Goal: Navigation & Orientation: Find specific page/section

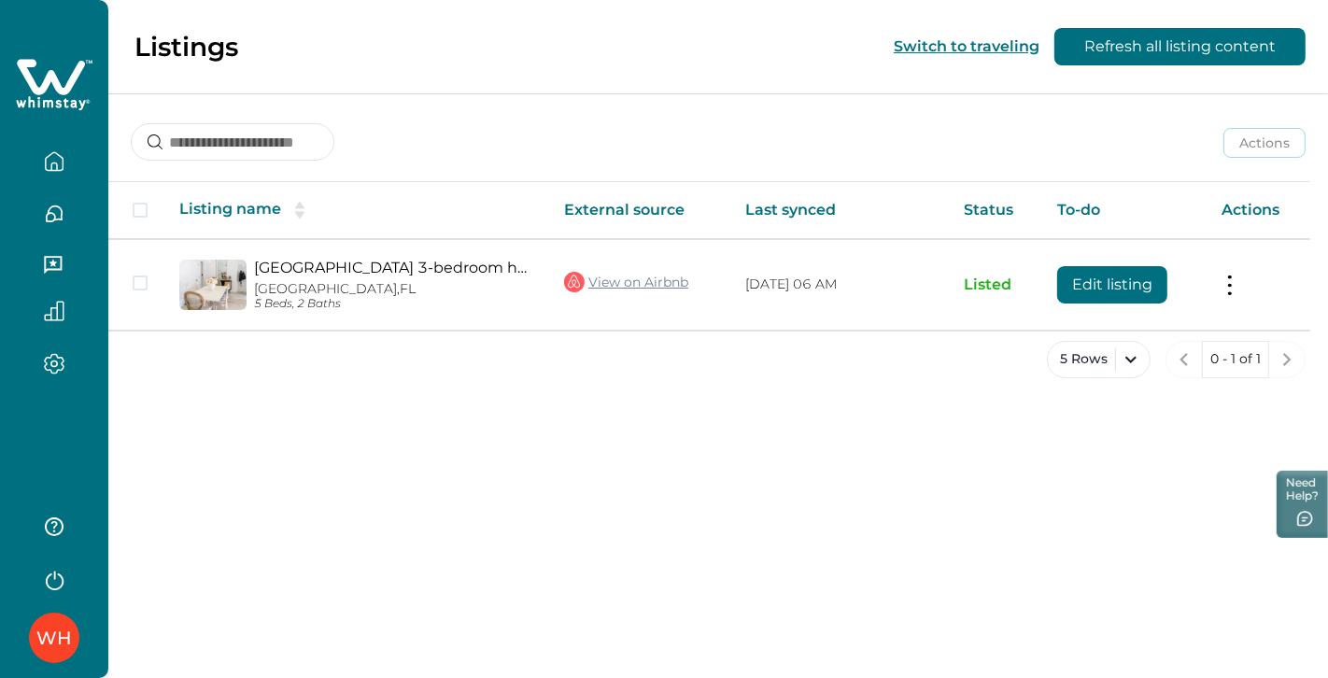
click at [59, 218] on icon "button" at bounding box center [55, 214] width 16 height 16
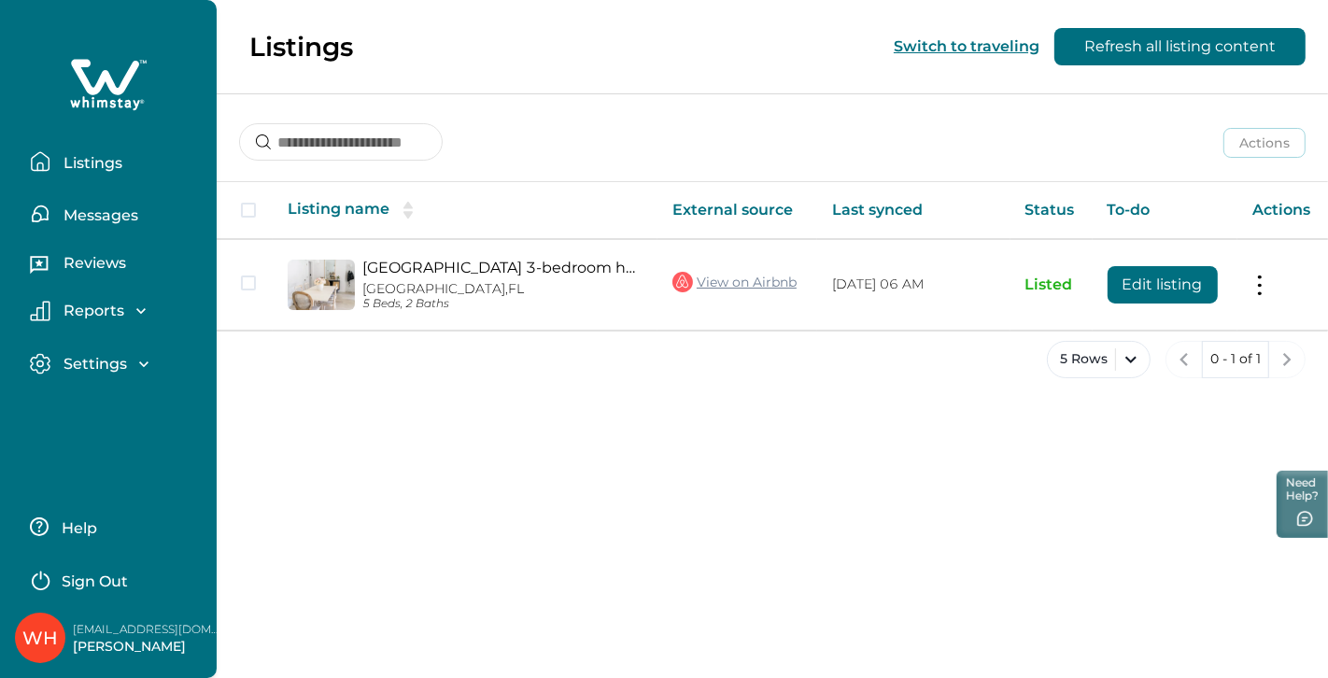
click at [106, 208] on p "Messages" at bounding box center [98, 215] width 80 height 19
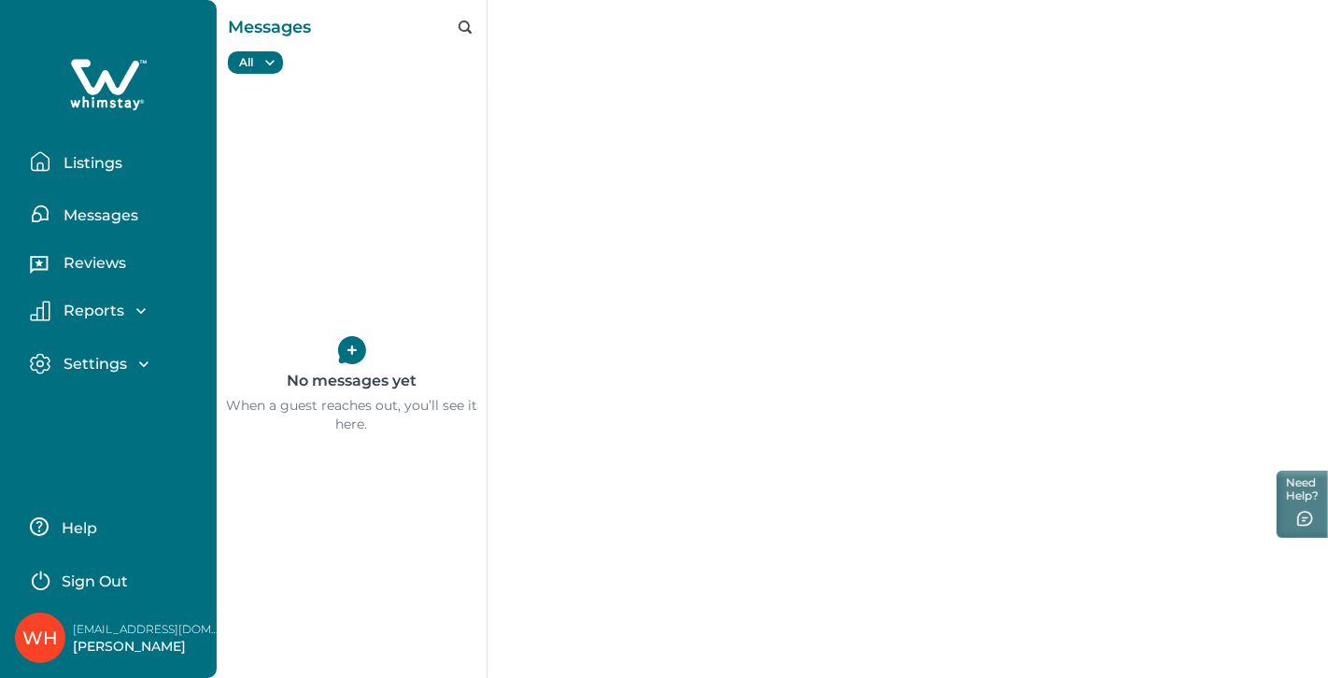
click at [103, 269] on p "Reviews" at bounding box center [92, 263] width 68 height 19
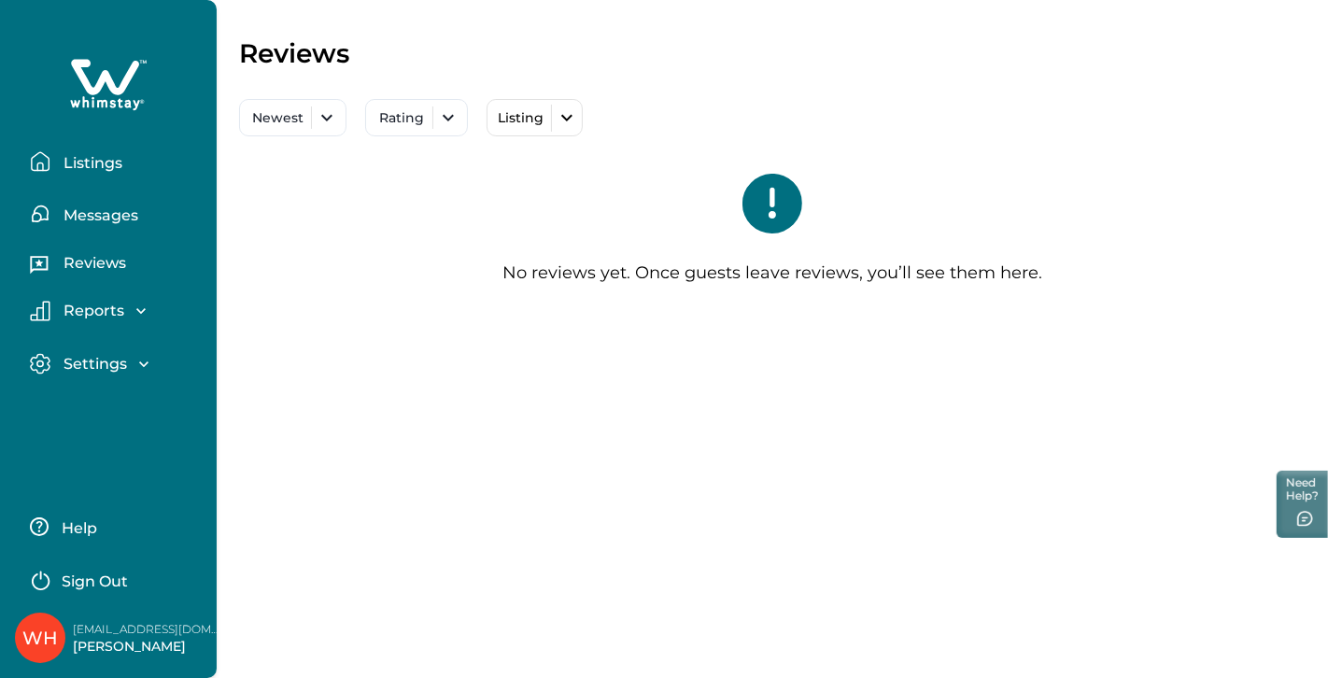
click at [94, 311] on p "Reports" at bounding box center [91, 311] width 66 height 19
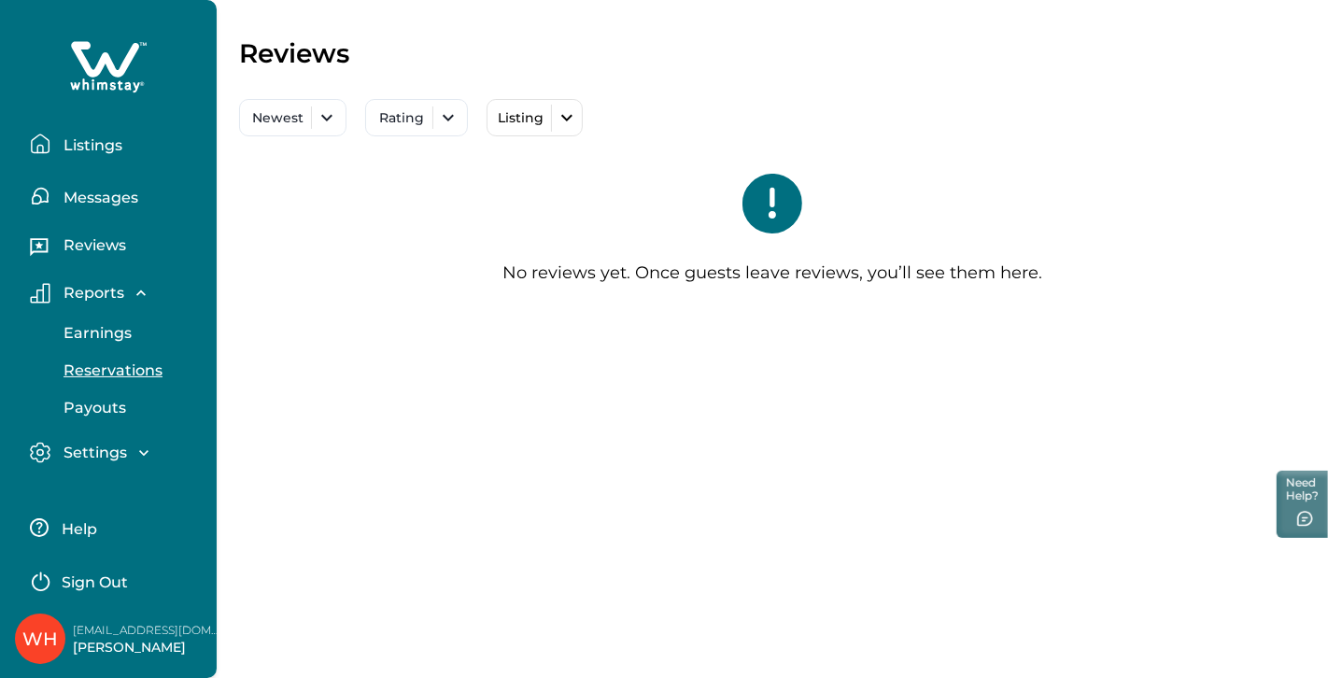
scroll to position [17, 0]
click at [118, 369] on p "Reservations" at bounding box center [110, 371] width 105 height 19
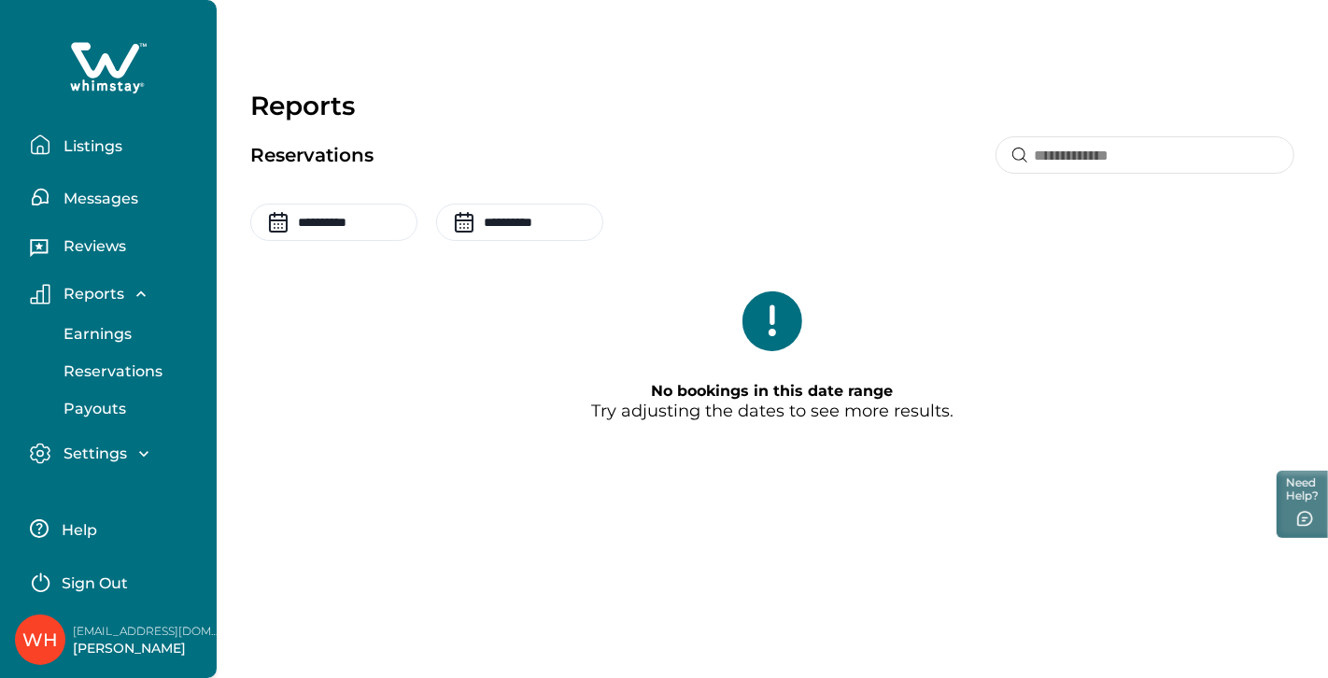
scroll to position [18, 0]
click at [92, 139] on p "Listings" at bounding box center [90, 145] width 64 height 19
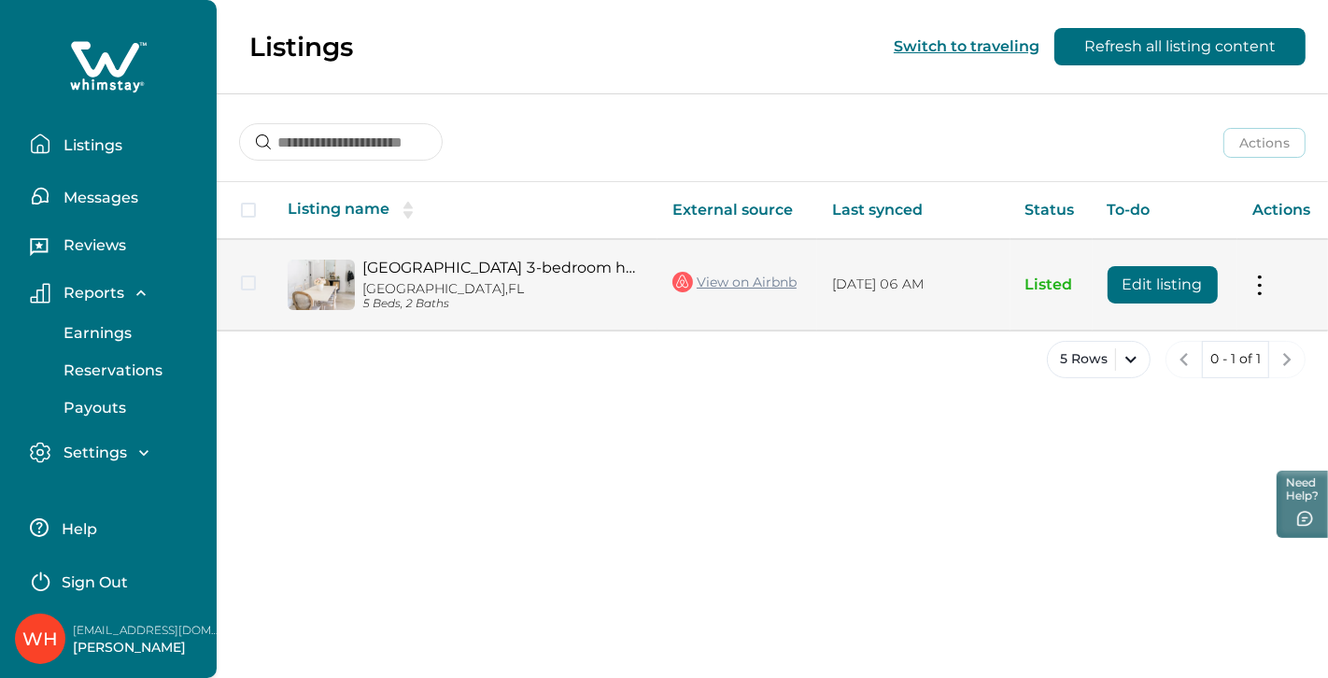
click at [1258, 290] on button at bounding box center [1259, 285] width 15 height 20
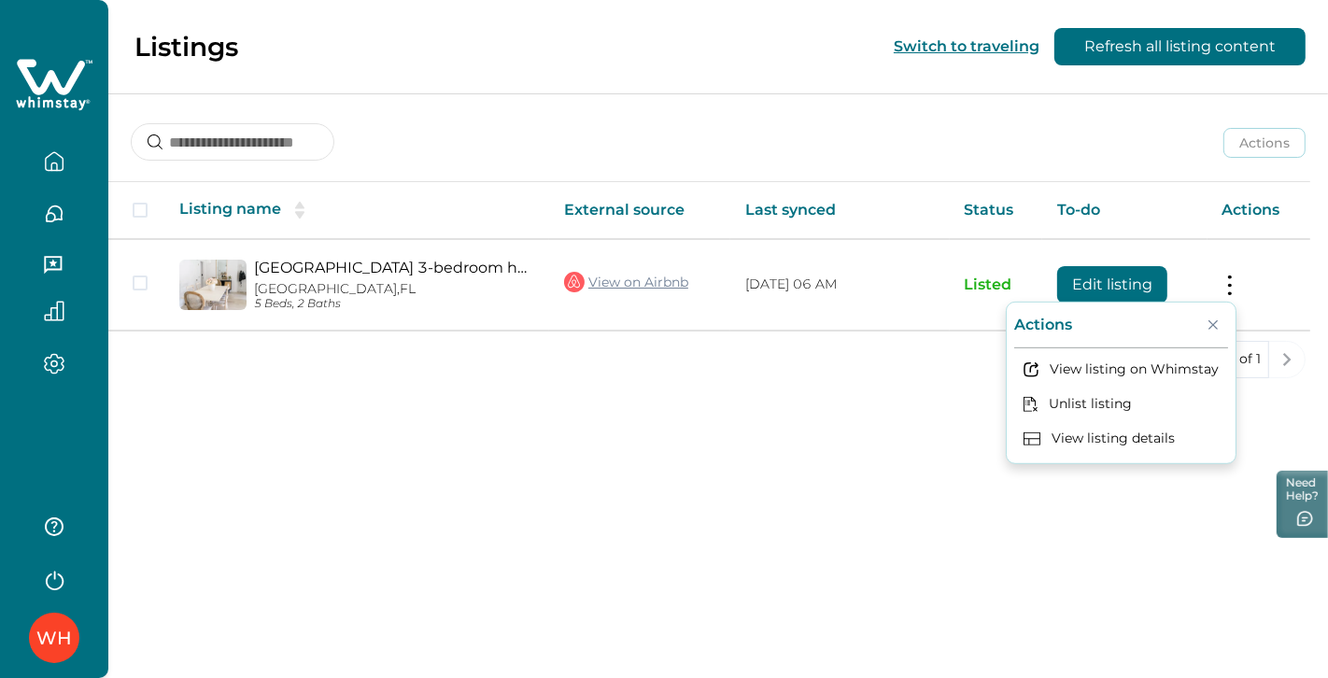
click at [785, 421] on div "Listings Switch to traveling Refresh all listing content Actions Actions Publis…" at bounding box center [717, 339] width 1219 height 678
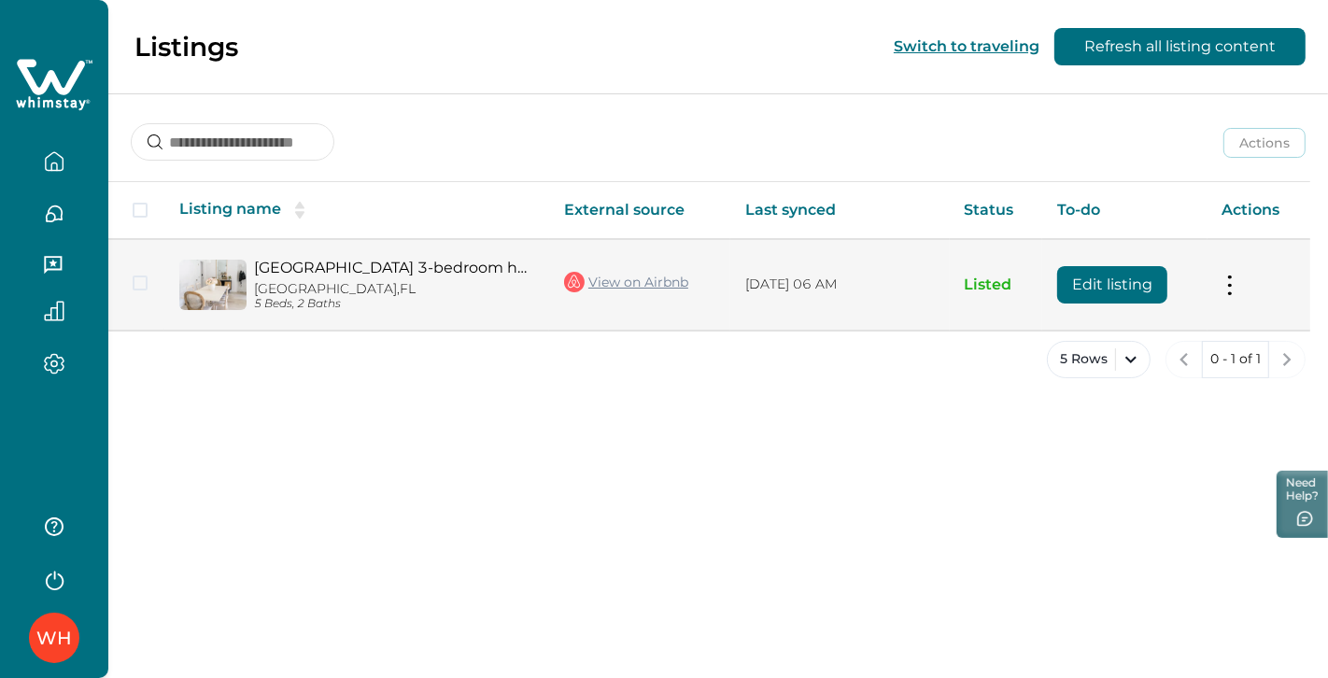
click at [630, 286] on link "View on Airbnb" at bounding box center [626, 282] width 124 height 24
